Goal: Find contact information: Find contact information

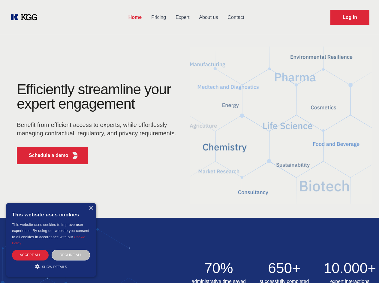
click at [190, 141] on div "Efficiently streamline your expert engagement Benefit from efficient access to …" at bounding box center [98, 125] width 183 height 87
click at [45, 156] on p "Schedule a demo" at bounding box center [49, 155] width 40 height 7
click at [91, 208] on div "× This website uses cookies This website uses cookies to improve user experienc…" at bounding box center [51, 240] width 90 height 74
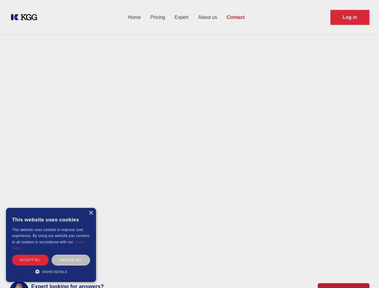
click at [30, 255] on div "Accept all" at bounding box center [30, 260] width 37 height 11
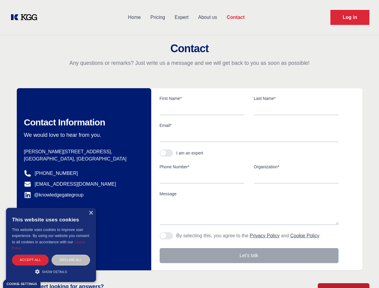
click at [71, 255] on div "Decline all" at bounding box center [71, 260] width 38 height 11
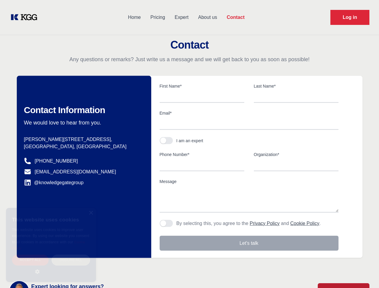
click at [51, 267] on main "Contact Any questions or remarks? Just write us a message and we will get back …" at bounding box center [189, 156] width 379 height 313
